Goal: Task Accomplishment & Management: Manage account settings

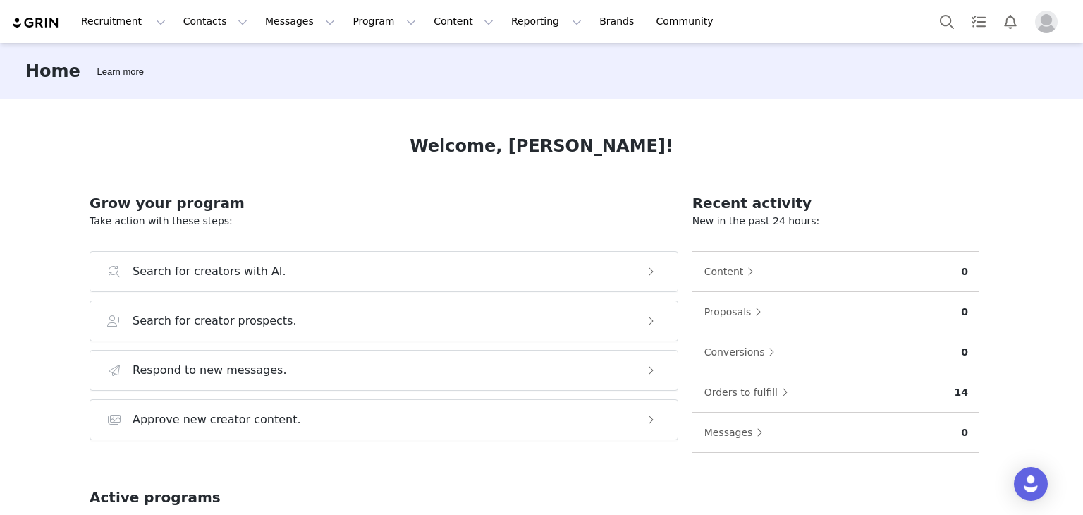
click at [25, 20] on img at bounding box center [35, 22] width 49 height 13
click at [1052, 18] on img "Profile" at bounding box center [1046, 22] width 23 height 23
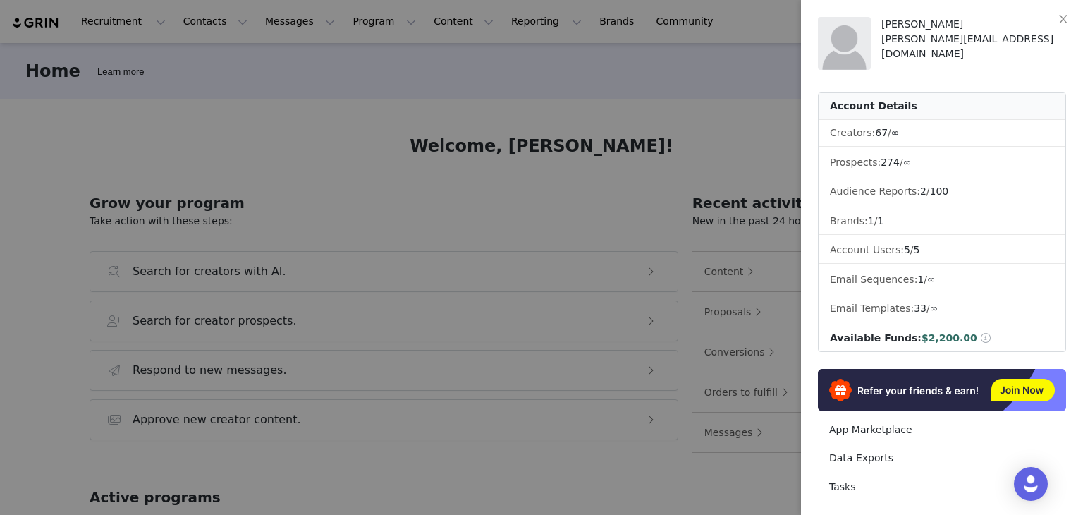
scroll to position [114, 0]
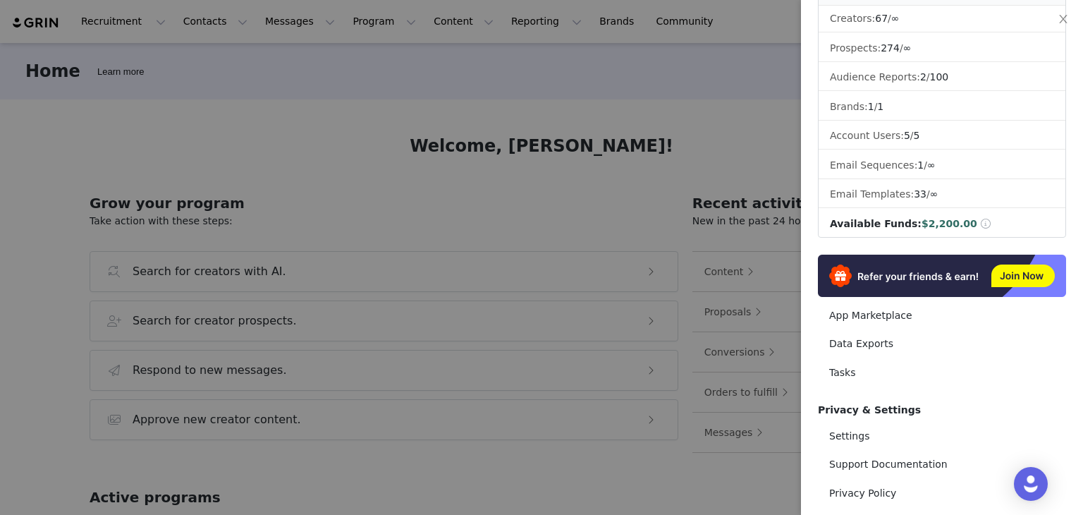
click at [897, 218] on span "Available Funds:" at bounding box center [876, 223] width 92 height 11
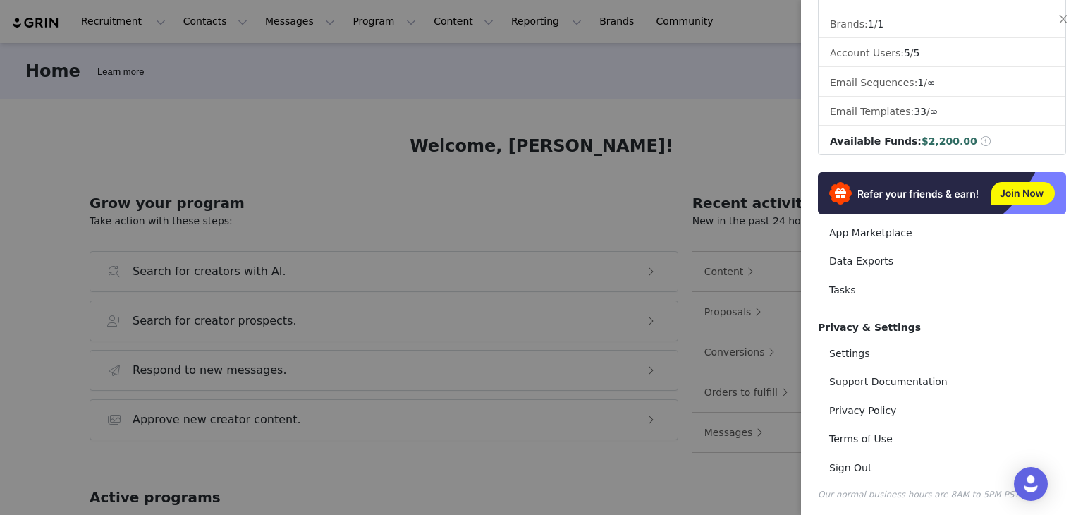
click at [505, 189] on div at bounding box center [541, 257] width 1083 height 515
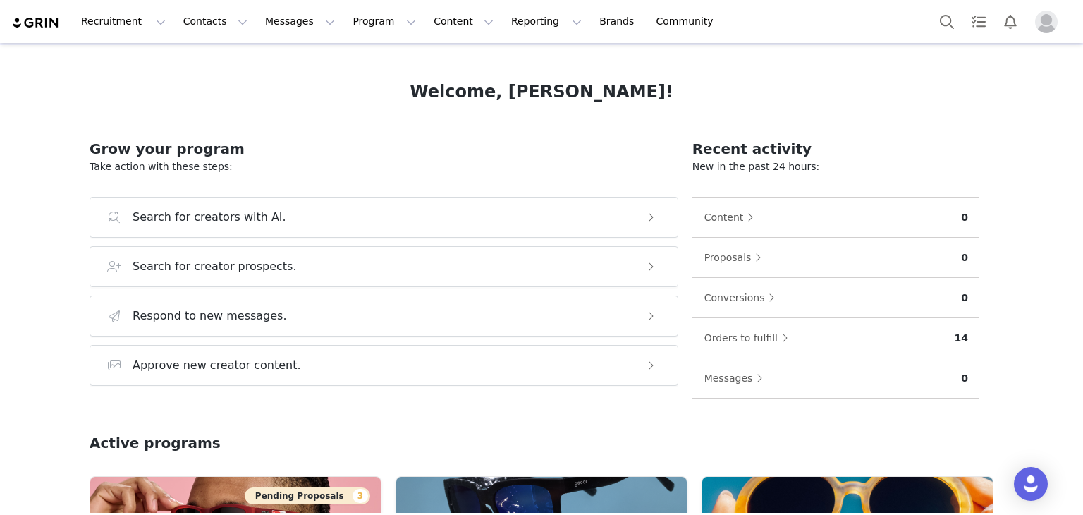
scroll to position [0, 0]
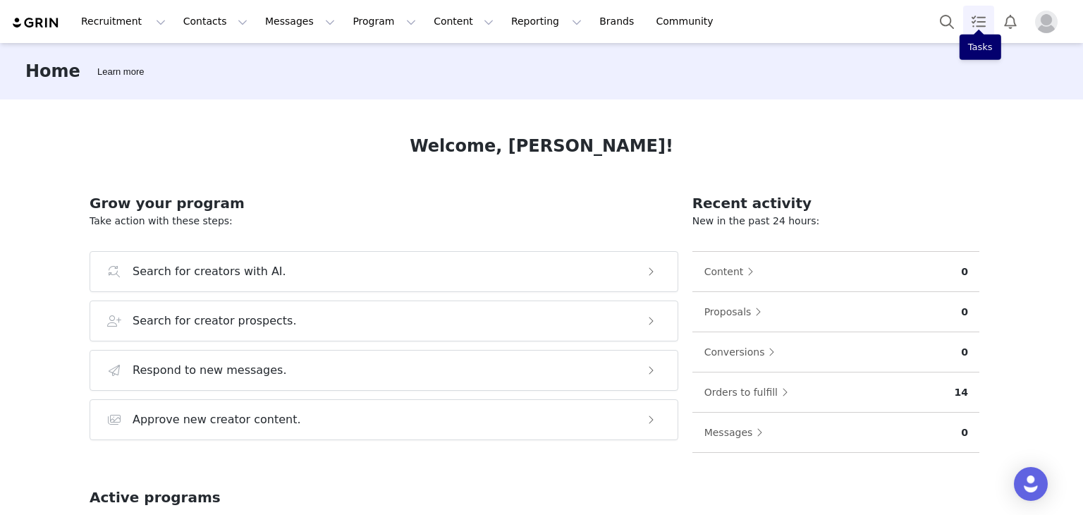
click at [976, 22] on link "Tasks" at bounding box center [978, 22] width 31 height 32
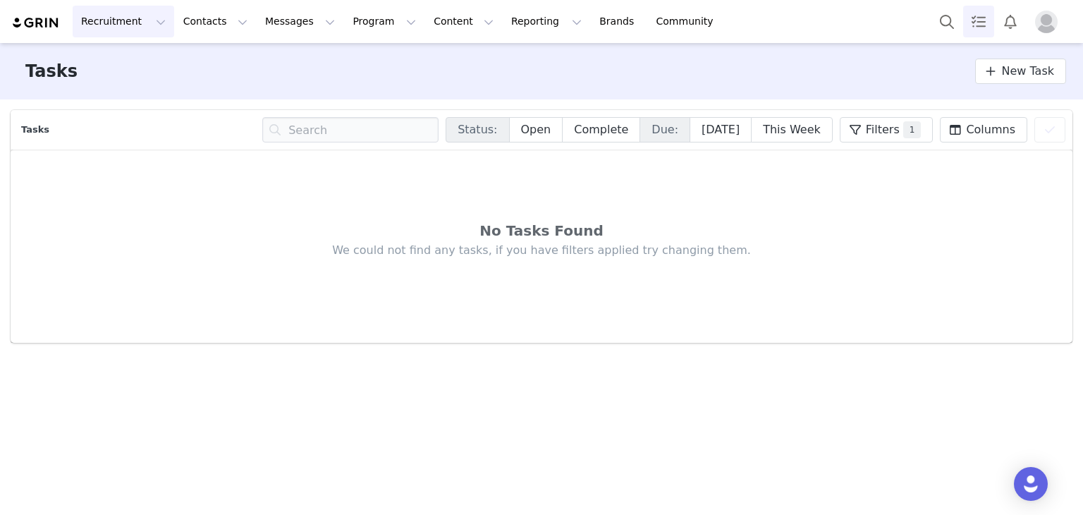
click at [133, 21] on button "Recruitment Recruitment" at bounding box center [124, 22] width 102 height 32
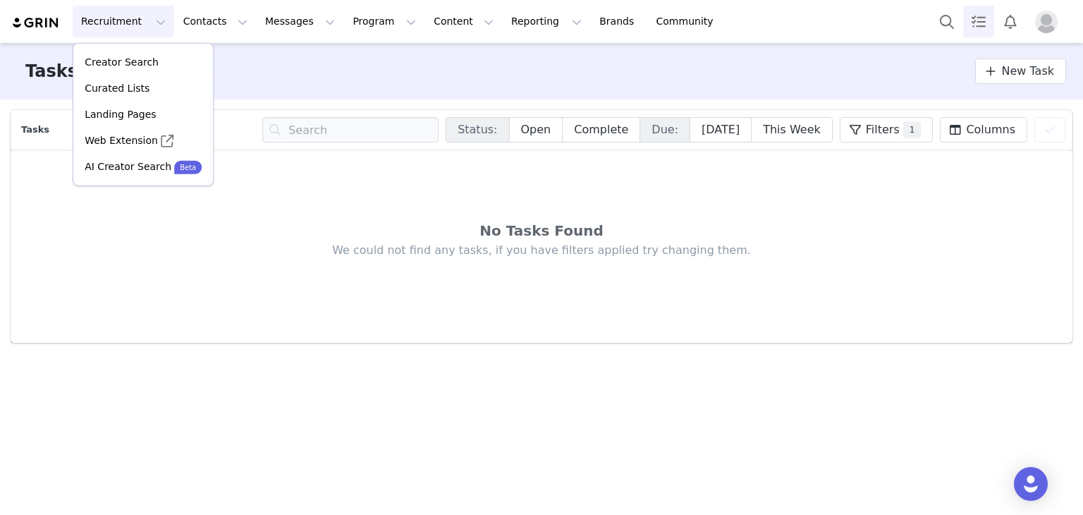
click at [42, 23] on img at bounding box center [35, 22] width 49 height 13
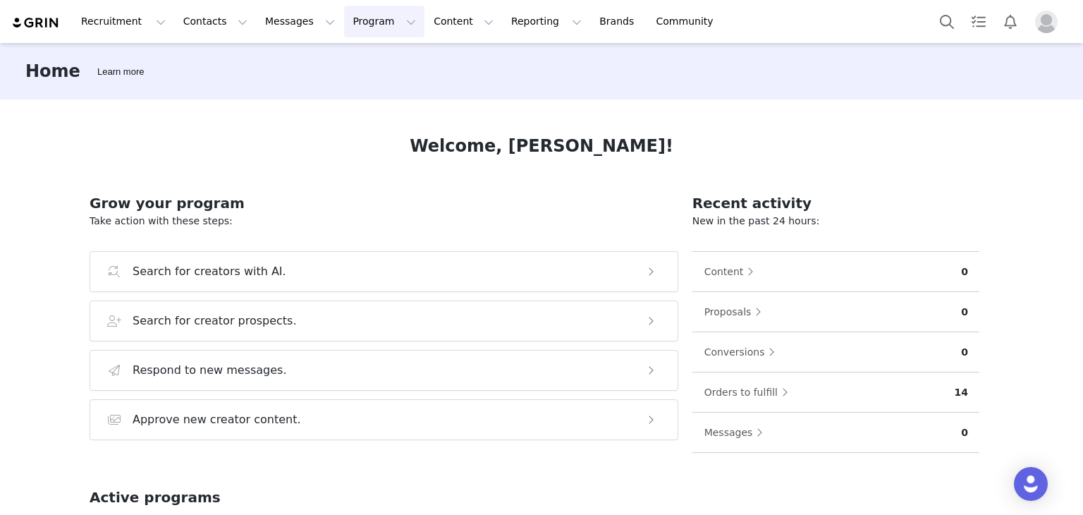
click at [369, 27] on button "Program Program" at bounding box center [384, 22] width 80 height 32
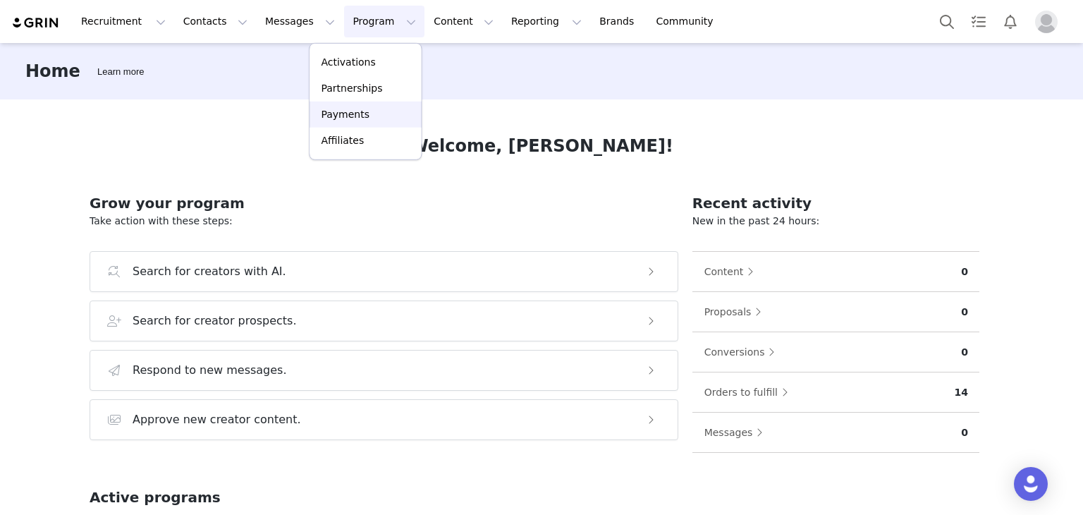
click at [345, 114] on p "Payments" at bounding box center [345, 114] width 49 height 15
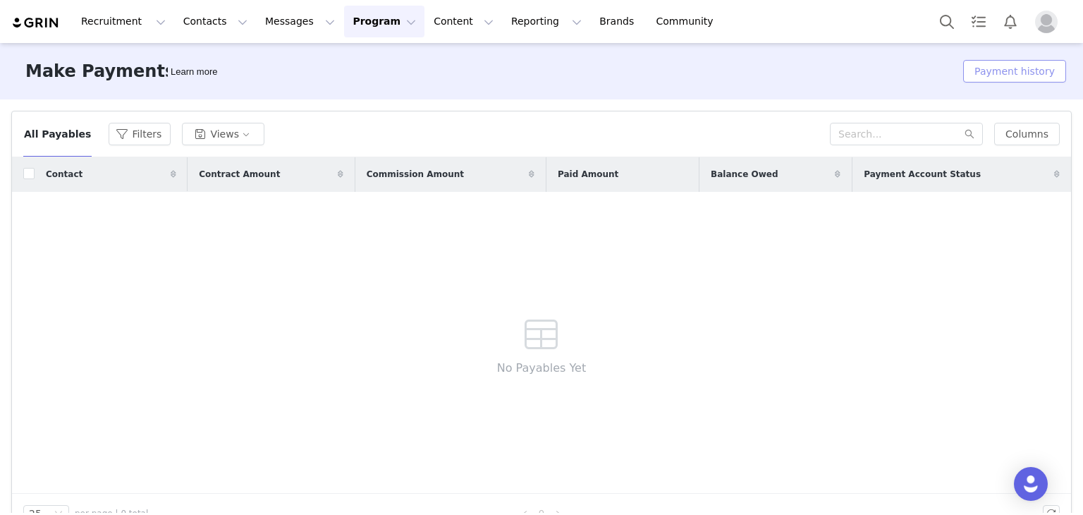
click at [997, 73] on button "Payment history" at bounding box center [1014, 71] width 103 height 23
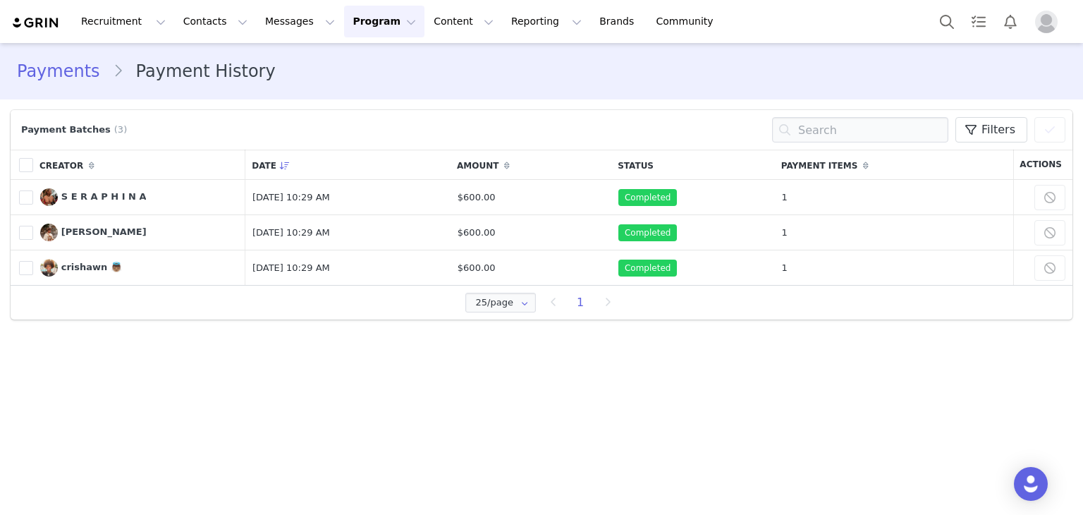
click at [55, 68] on link "Payments" at bounding box center [65, 71] width 96 height 25
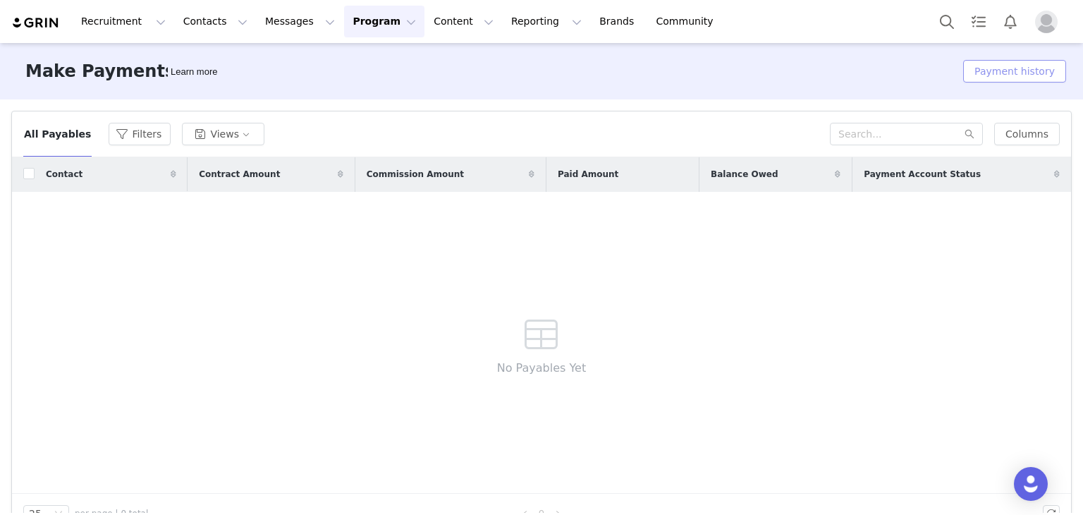
click at [969, 77] on button "Payment history" at bounding box center [1014, 71] width 103 height 23
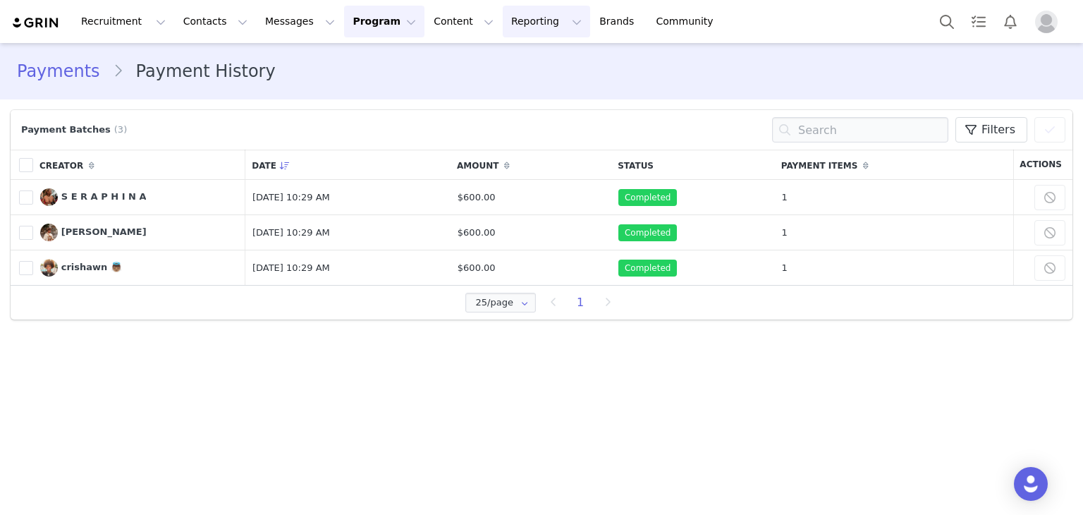
click at [503, 18] on button "Reporting Reporting" at bounding box center [546, 22] width 87 height 32
click at [365, 15] on button "Program Program" at bounding box center [384, 22] width 80 height 32
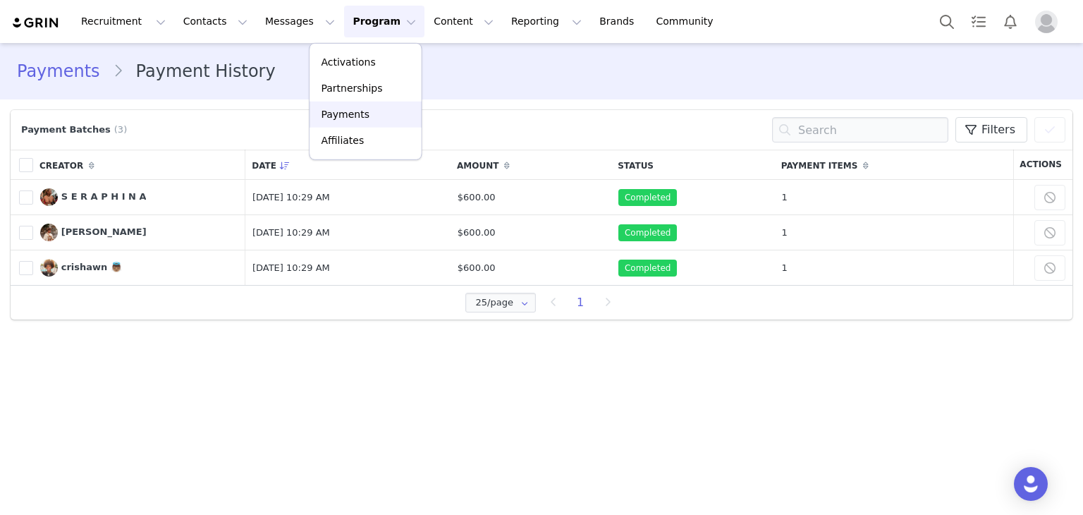
click at [341, 109] on p "Payments" at bounding box center [345, 114] width 49 height 15
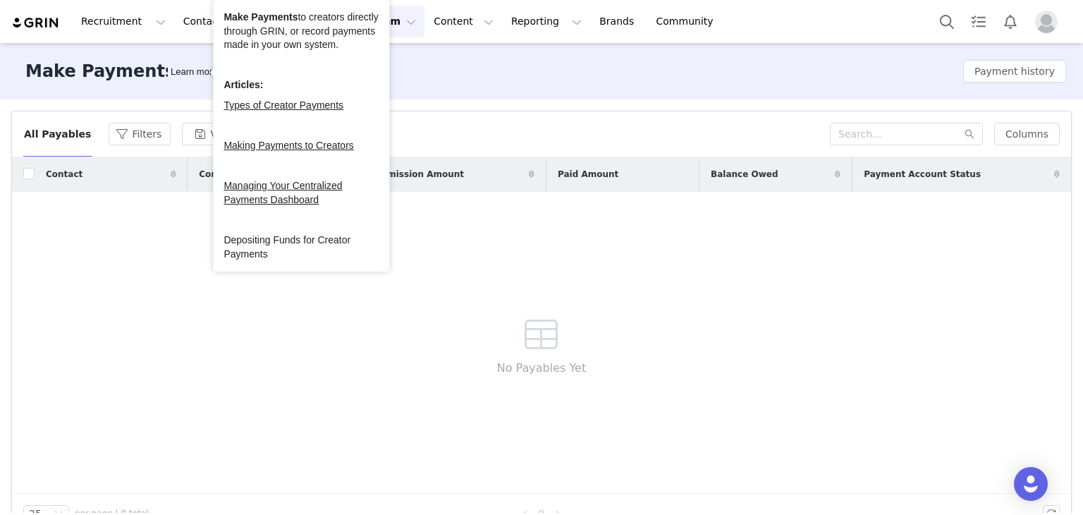
click at [251, 255] on link "Depositing Funds for Creator Payments" at bounding box center [286, 246] width 127 height 25
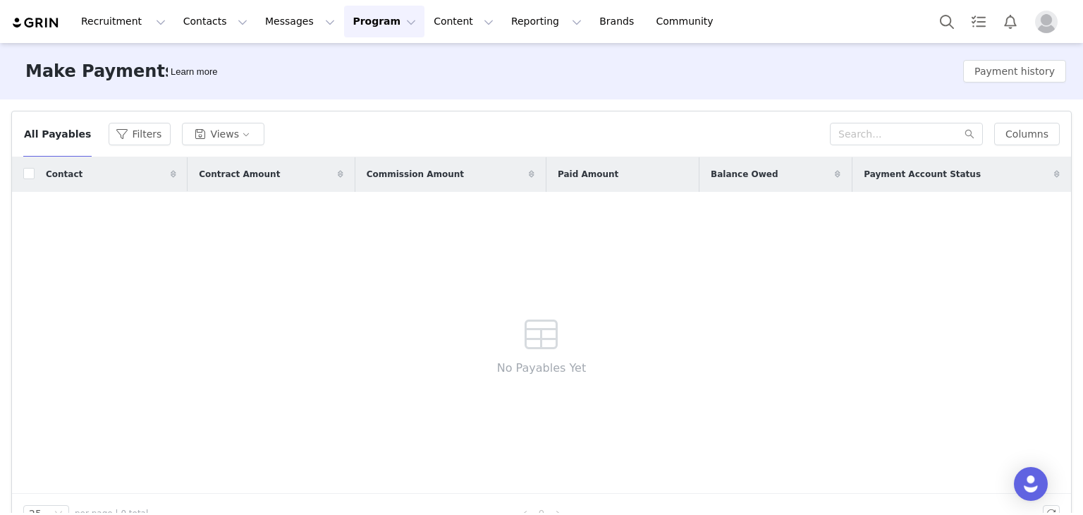
click at [1049, 20] on img "Profile" at bounding box center [1046, 22] width 23 height 23
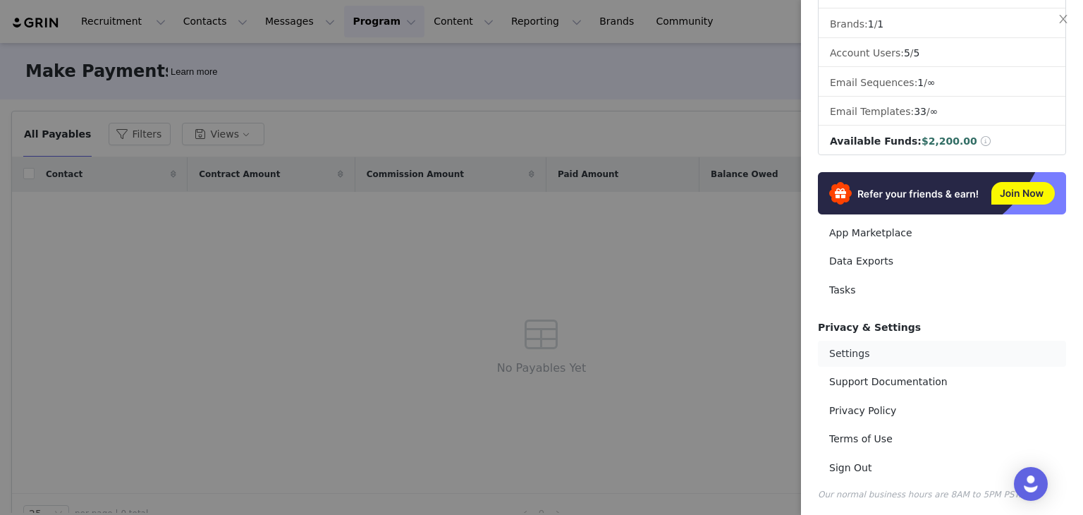
click at [841, 353] on link "Settings" at bounding box center [942, 354] width 248 height 26
select select "UTC"
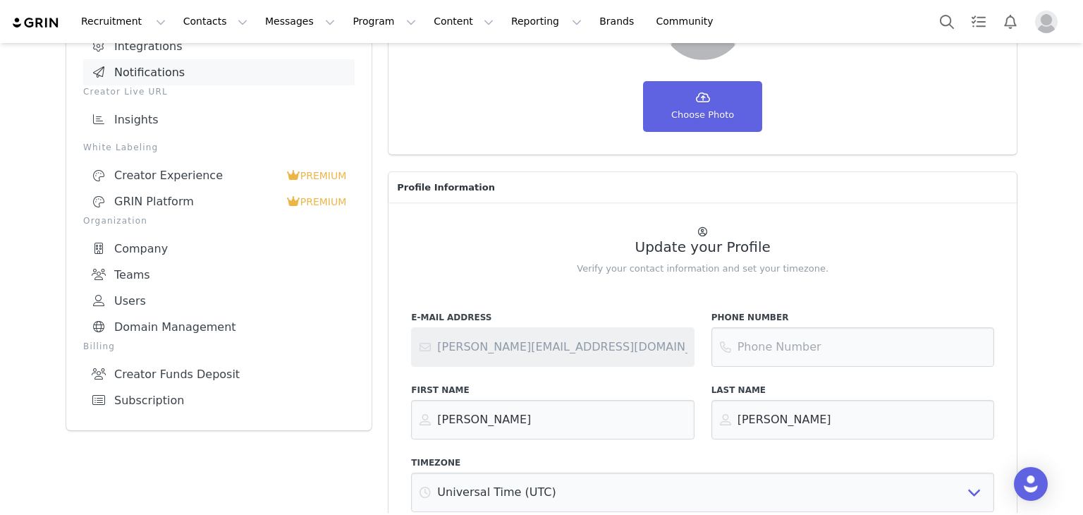
scroll to position [192, 0]
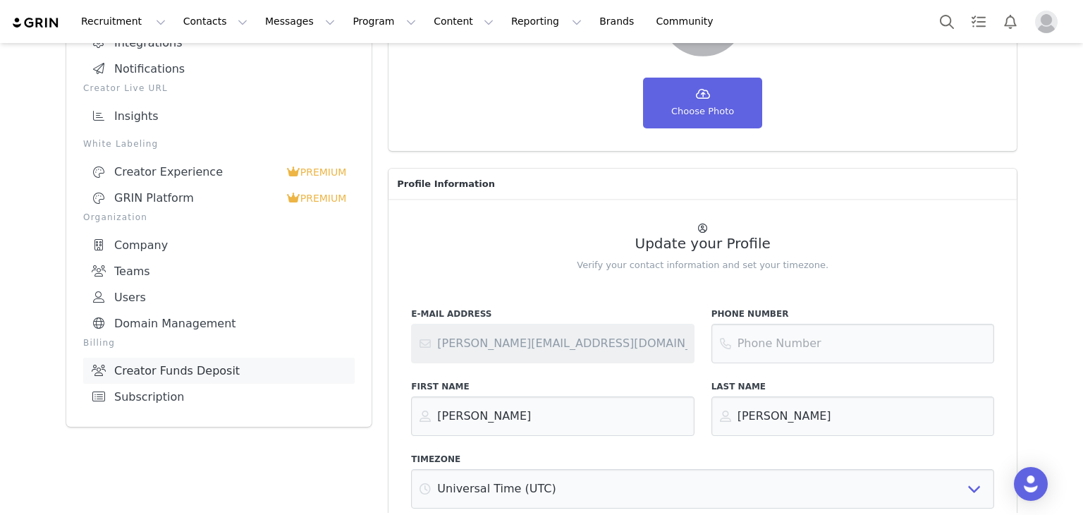
click at [156, 370] on link "Creator Funds Deposit" at bounding box center [218, 370] width 271 height 26
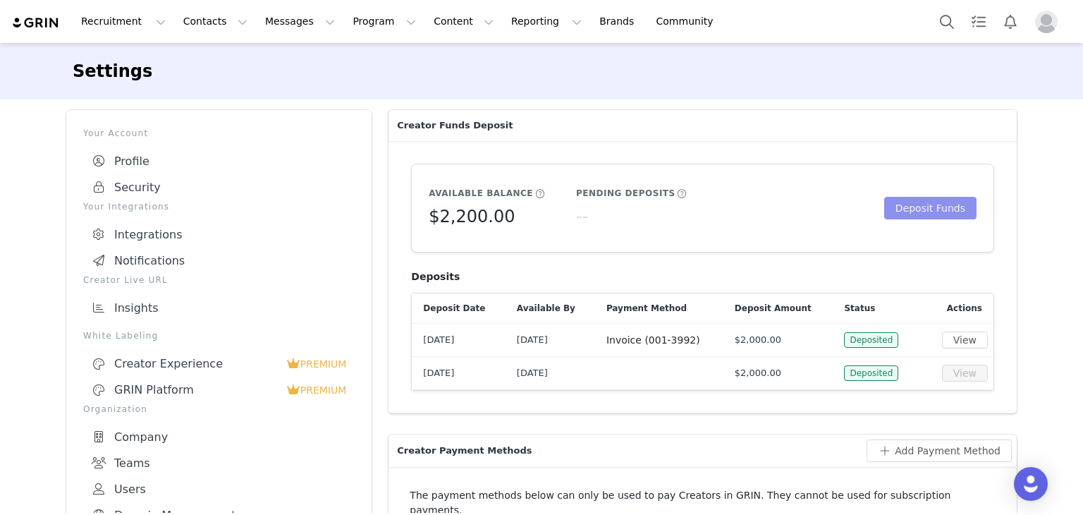
click at [928, 207] on button "Deposit Funds" at bounding box center [930, 208] width 92 height 23
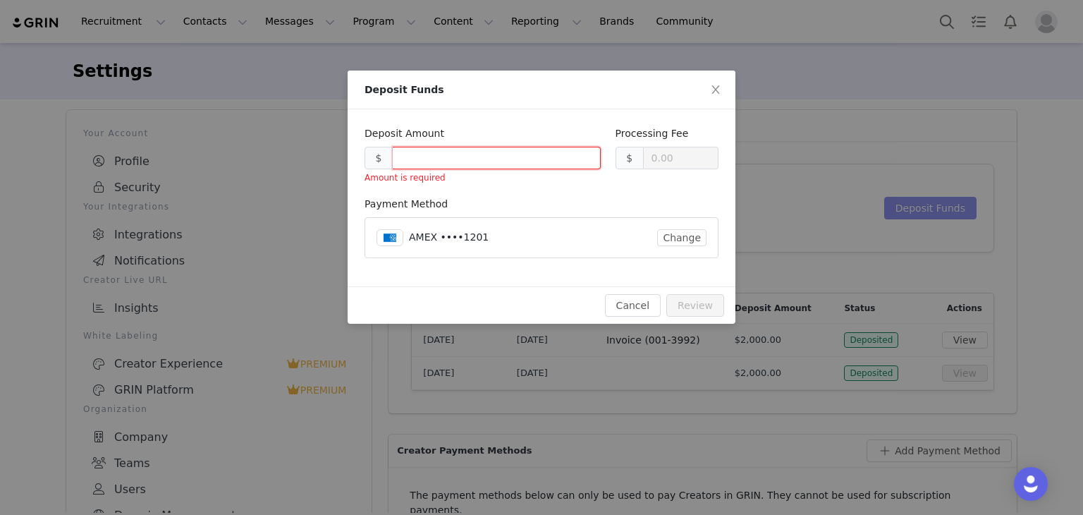
type input "0.30"
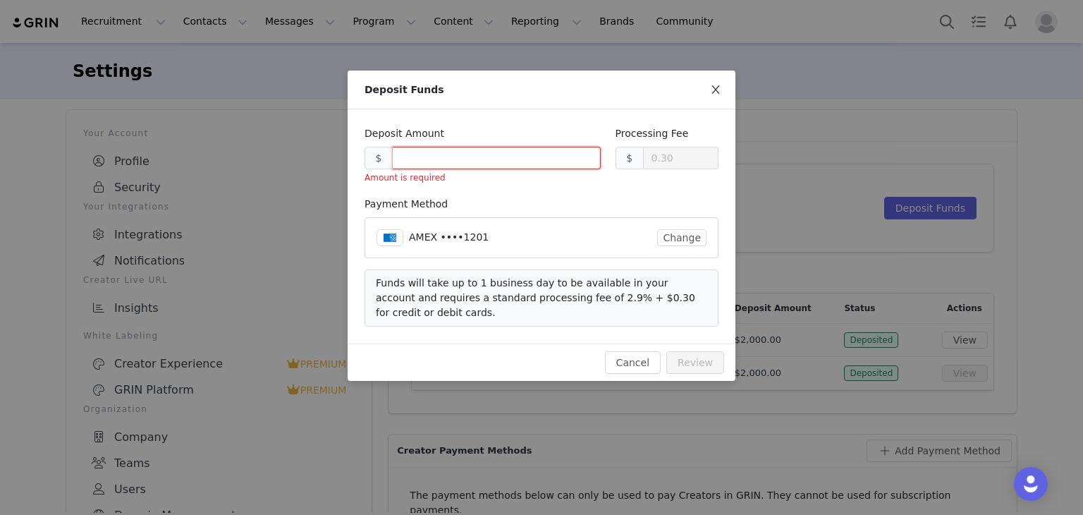
click at [711, 94] on icon "icon: close" at bounding box center [715, 89] width 8 height 8
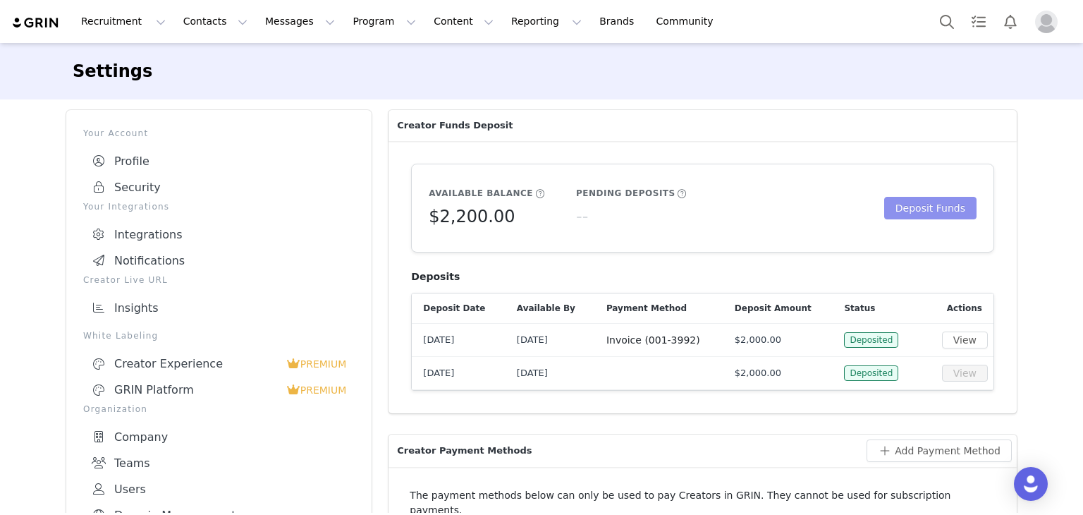
click at [908, 218] on button "Deposit Funds" at bounding box center [930, 208] width 92 height 23
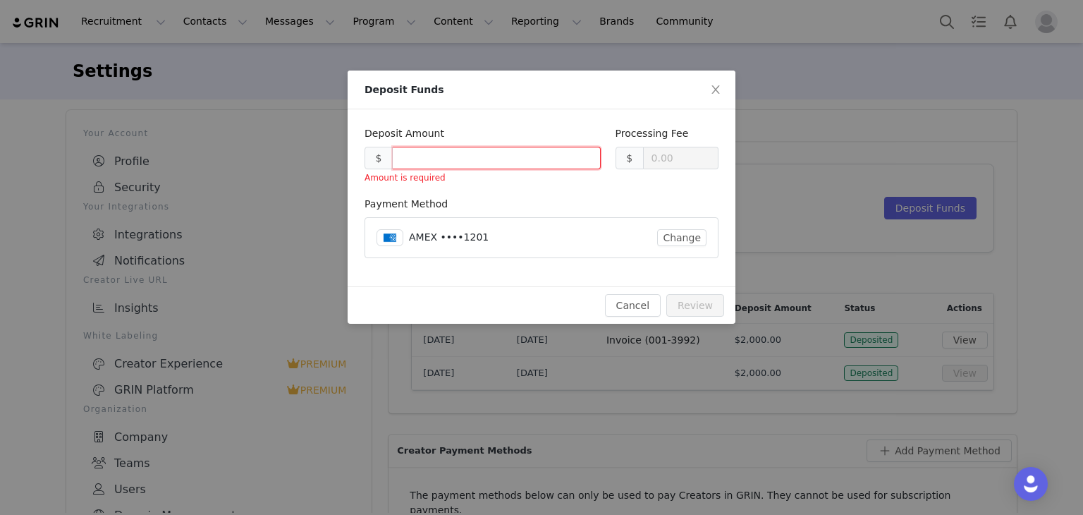
type input "0.30"
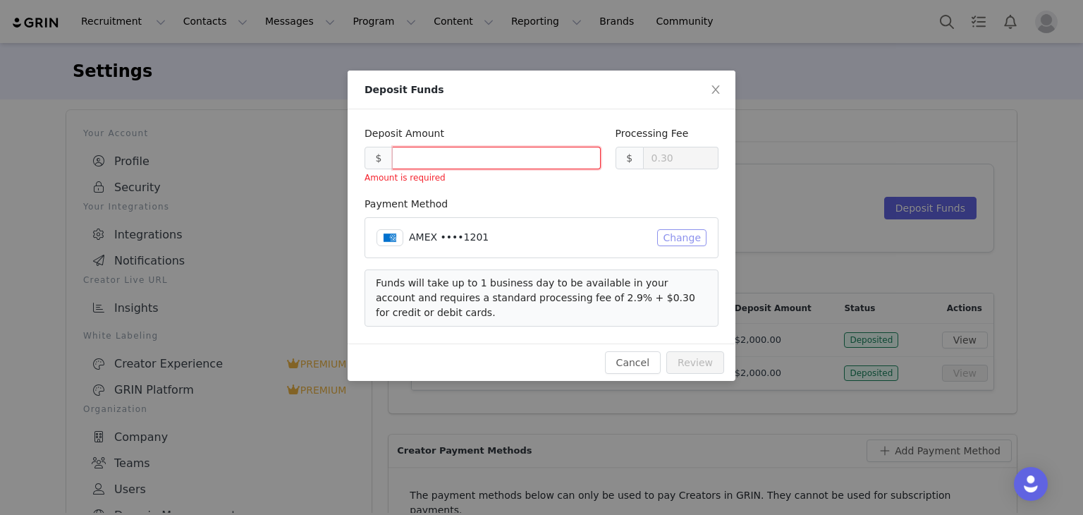
click at [685, 238] on button "Change" at bounding box center [681, 237] width 49 height 17
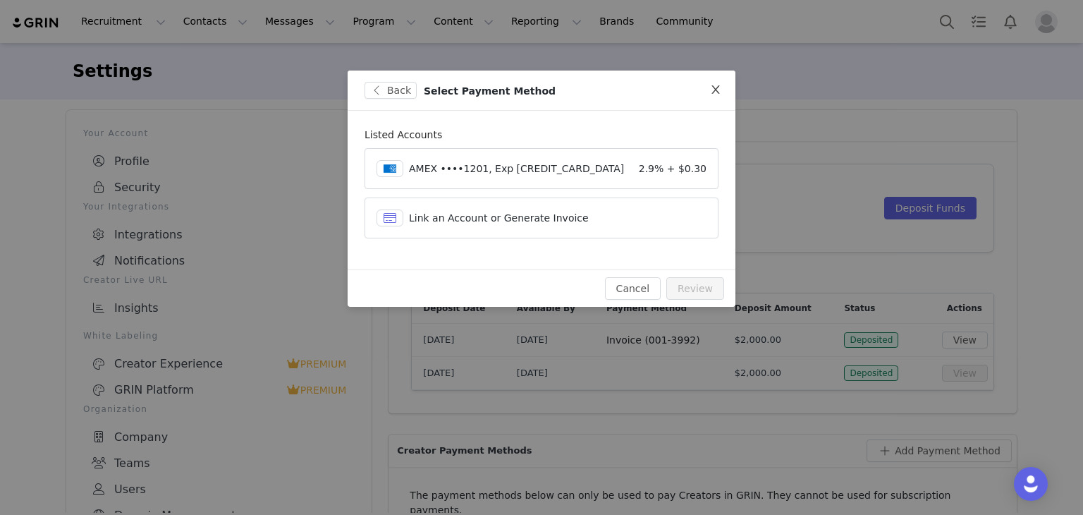
click at [717, 82] on span "Close" at bounding box center [715, 89] width 39 height 39
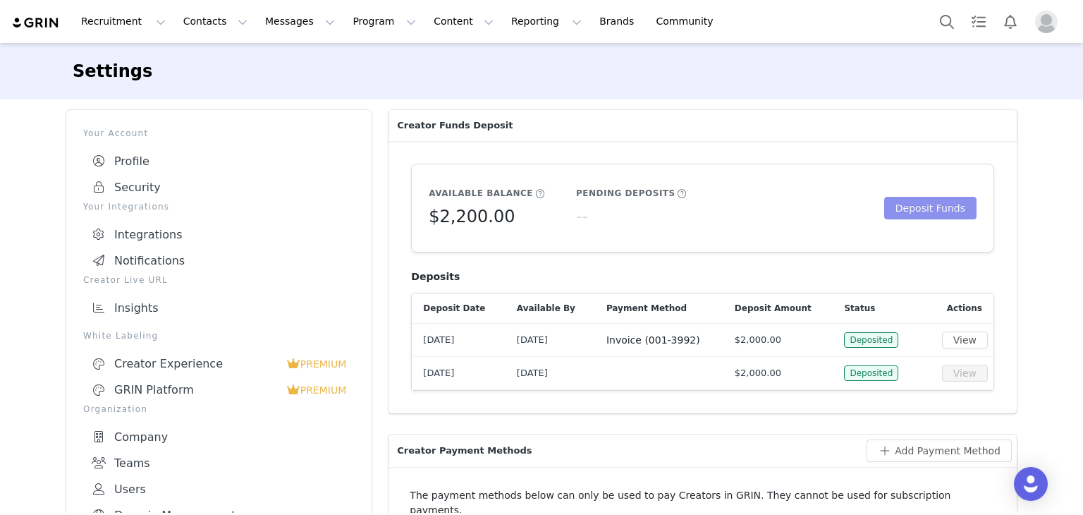
click at [918, 205] on button "Deposit Funds" at bounding box center [930, 208] width 92 height 23
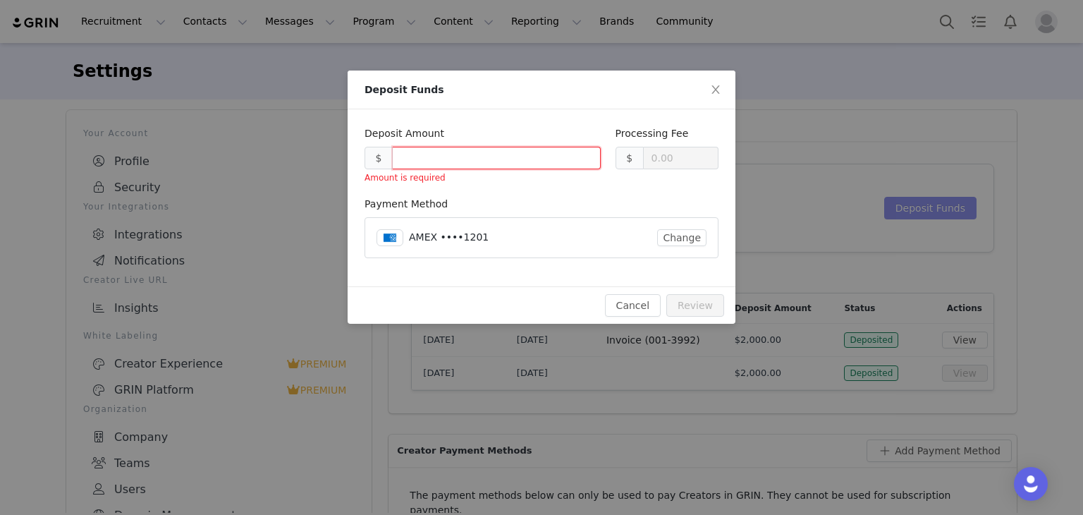
type input "0.30"
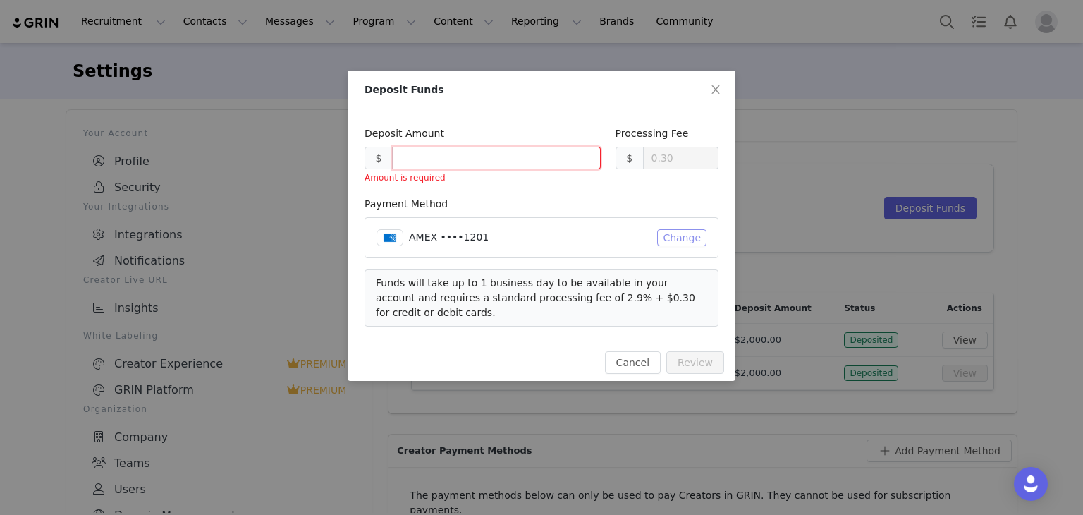
click at [674, 241] on button "Change" at bounding box center [681, 237] width 49 height 17
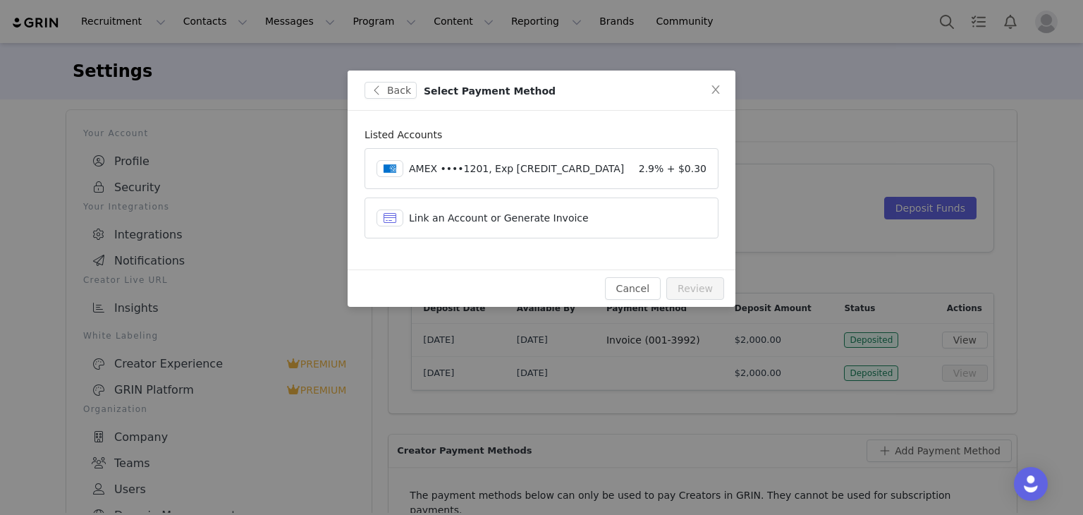
click at [531, 212] on span "Link an Account or Generate Invoice" at bounding box center [499, 217] width 180 height 11
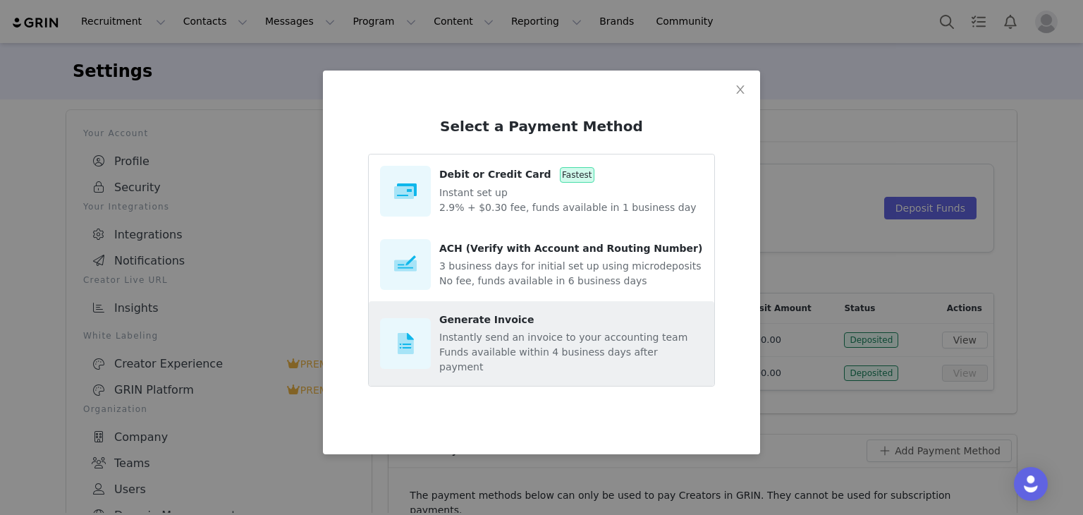
click at [513, 325] on span "Generate Invoice" at bounding box center [486, 319] width 94 height 11
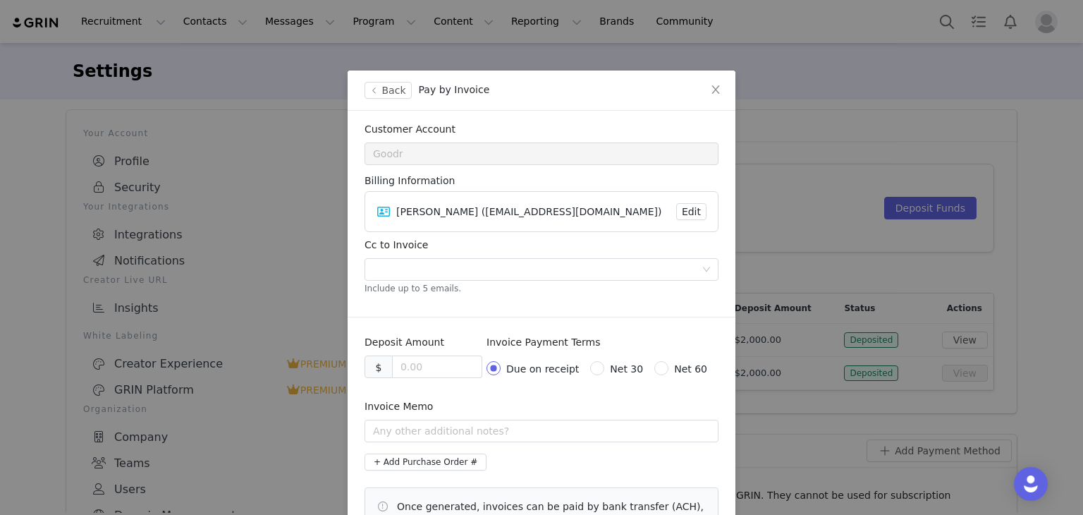
scroll to position [101, 0]
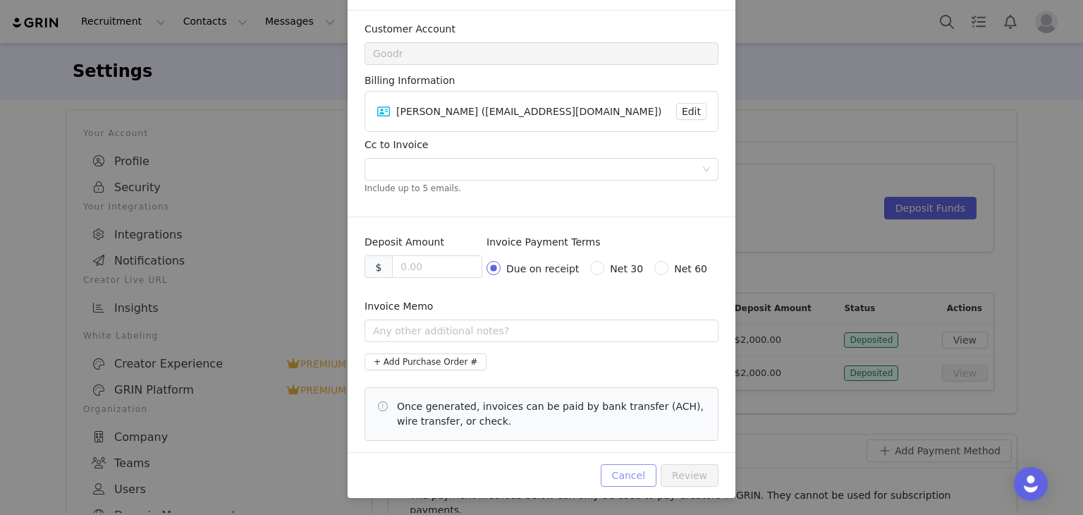
click at [639, 472] on button "Cancel" at bounding box center [629, 475] width 56 height 23
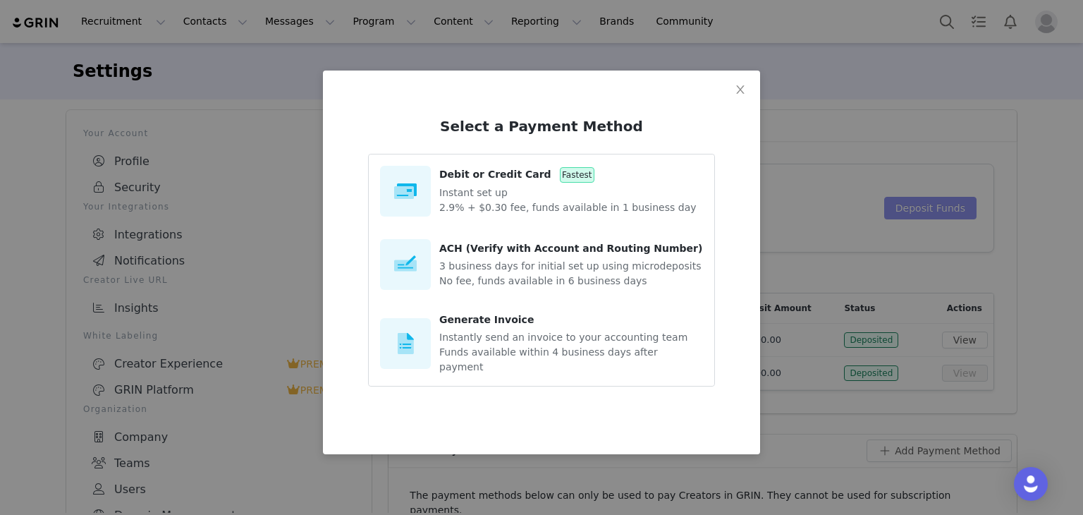
scroll to position [30, 0]
click at [737, 91] on icon "icon: close" at bounding box center [740, 89] width 11 height 11
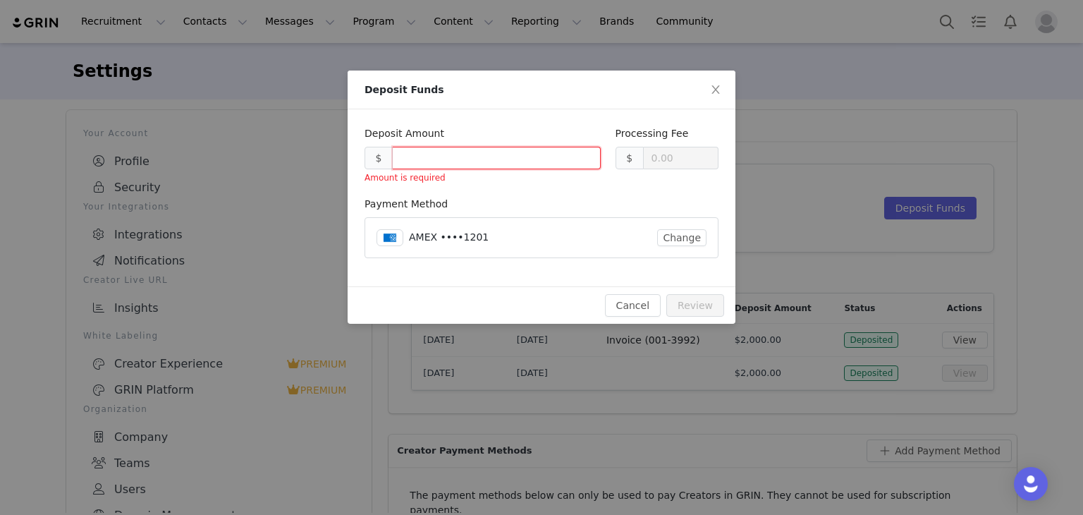
type input "0.30"
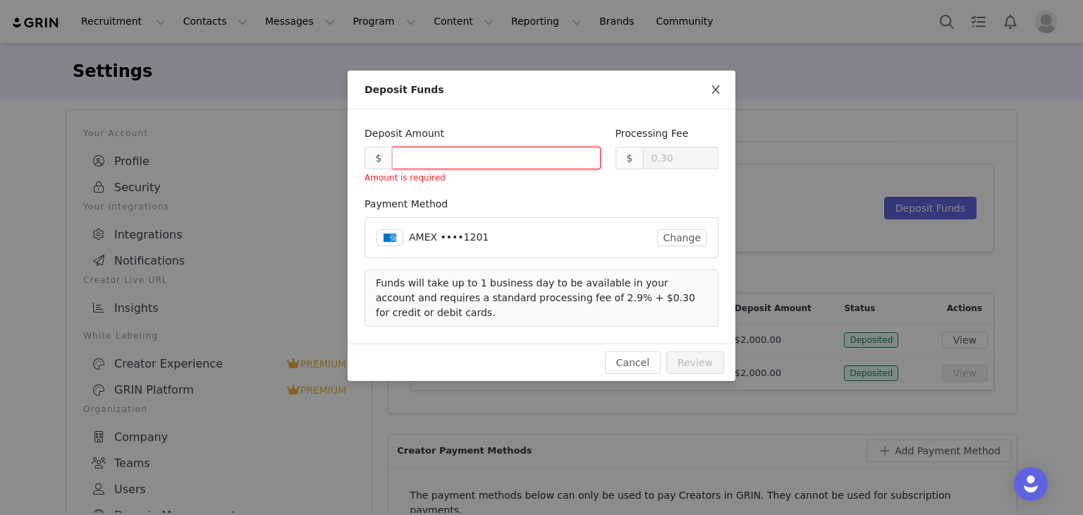
click at [716, 87] on icon "icon: close" at bounding box center [715, 89] width 11 height 11
